Goal: Task Accomplishment & Management: Manage account settings

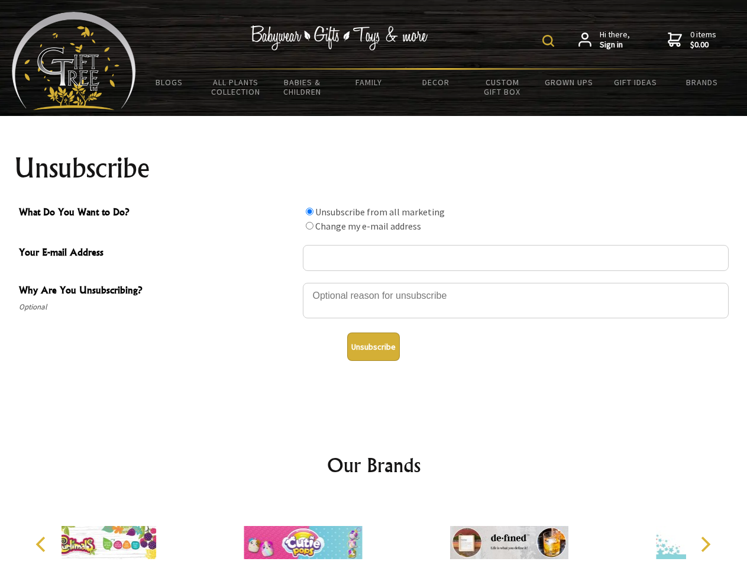
click at [550, 41] on img at bounding box center [548, 41] width 12 height 12
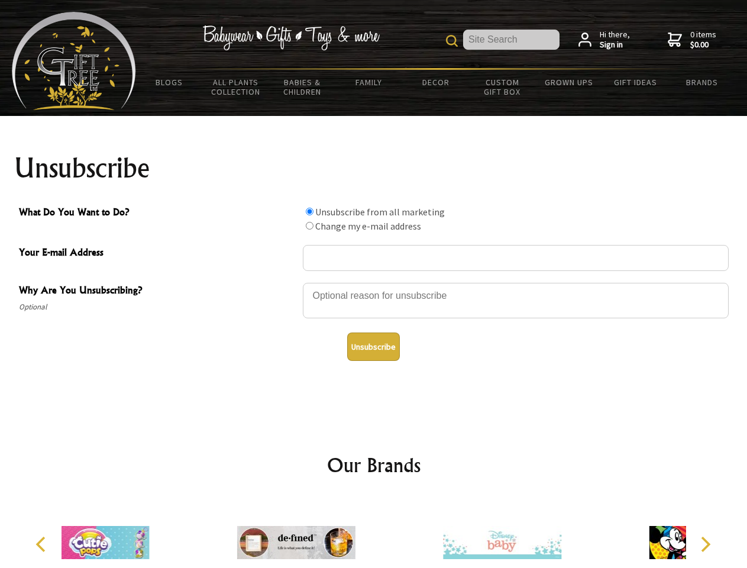
click at [374, 282] on div at bounding box center [516, 301] width 426 height 41
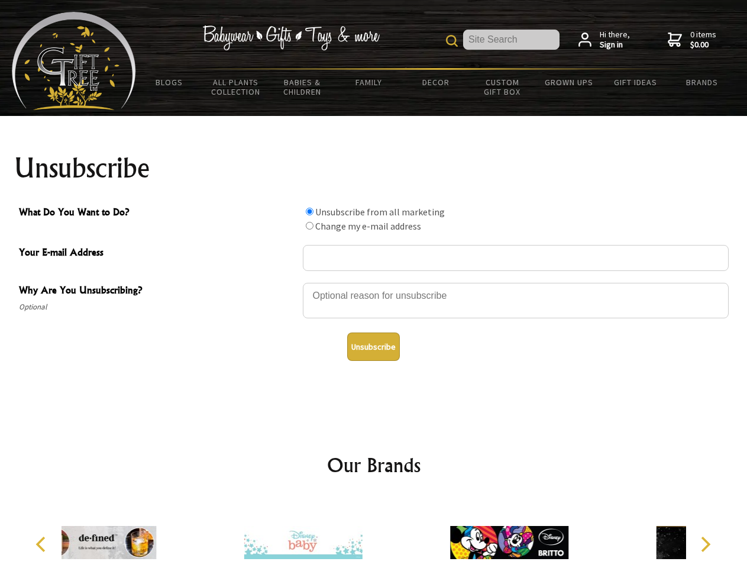
click at [309, 211] on input "What Do You Want to Do?" at bounding box center [310, 212] width 8 height 8
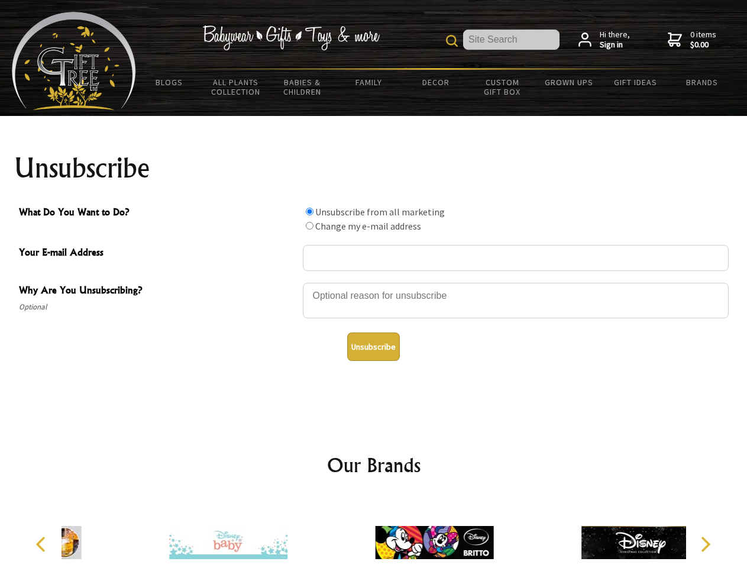
click at [309, 225] on input "What Do You Want to Do?" at bounding box center [310, 226] width 8 height 8
radio input "true"
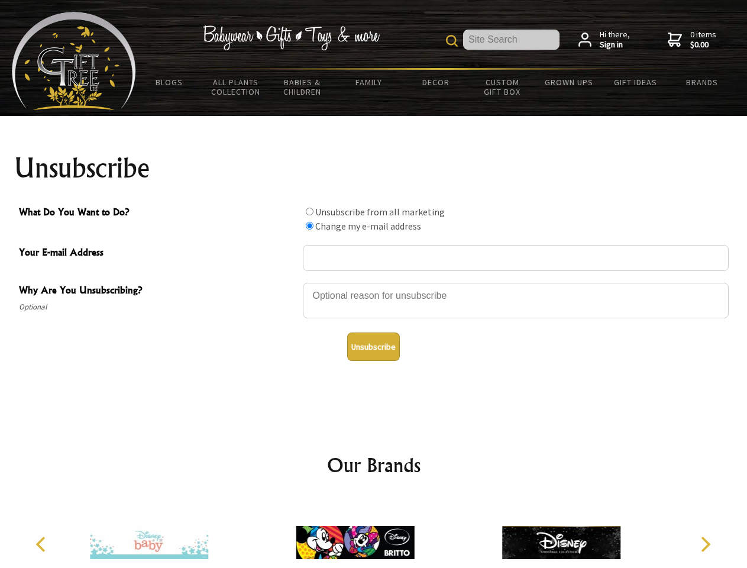
click at [373, 346] on button "Unsubscribe" at bounding box center [373, 346] width 53 height 28
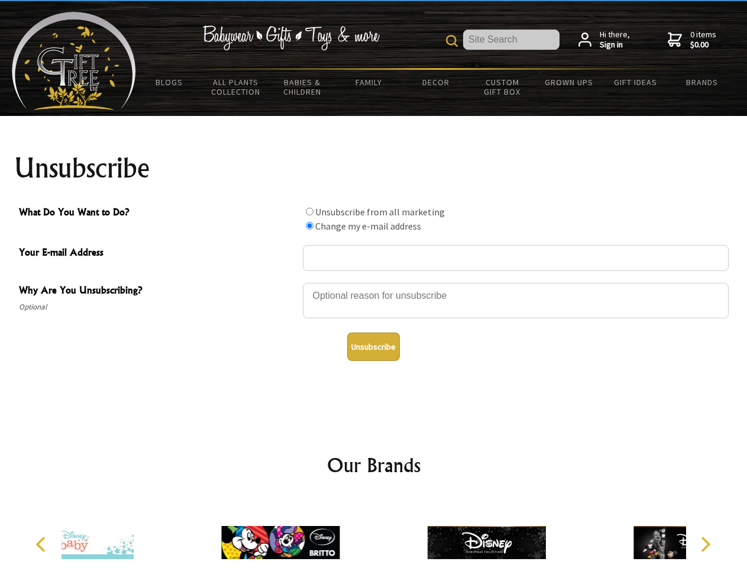
click at [374, 533] on div at bounding box center [373, 544] width 624 height 92
click at [43, 544] on icon "Previous" at bounding box center [41, 543] width 15 height 15
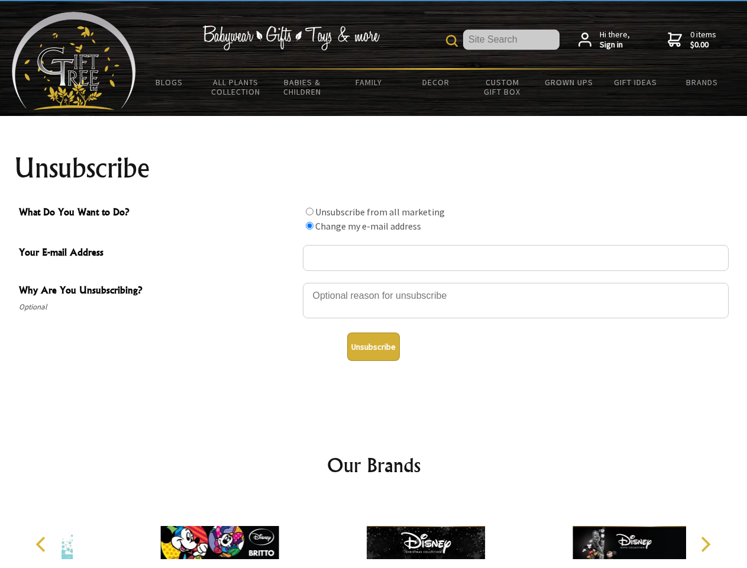
click at [705, 544] on icon "Next" at bounding box center [704, 543] width 15 height 15
